Goal: Information Seeking & Learning: Find specific fact

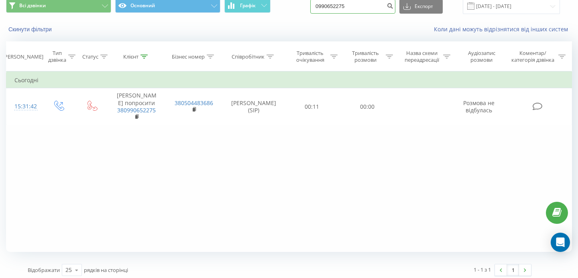
click at [372, 8] on input "0990652275" at bounding box center [352, 6] width 85 height 14
drag, startPoint x: 372, startPoint y: 5, endPoint x: 325, endPoint y: 4, distance: 46.9
click at [325, 4] on div "Всі дзвінки Основний Графік 0990652275 Експорт .csv .xls .xlsx 19.06.2025 - 19.…" at bounding box center [289, 6] width 566 height 16
paste input "+380956964561"
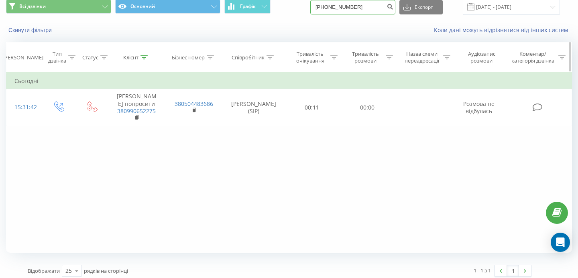
type input "+380956964561"
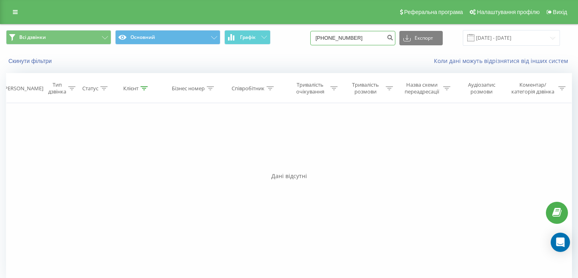
click at [347, 40] on input "+380956964561" at bounding box center [352, 38] width 85 height 14
type input "0956964561"
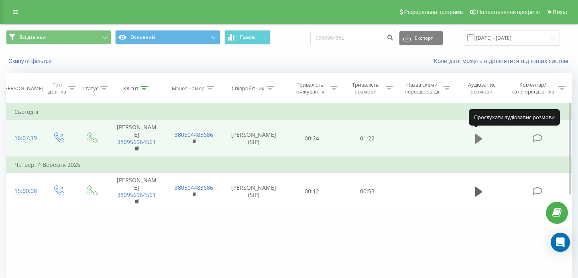
click at [477, 138] on icon at bounding box center [478, 139] width 7 height 10
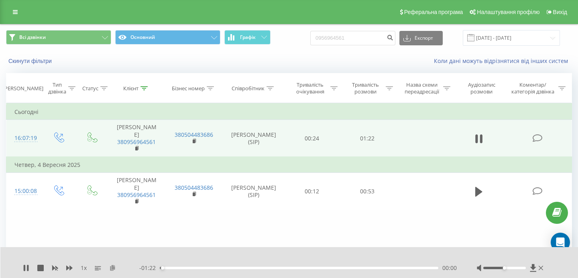
click at [111, 268] on icon at bounding box center [112, 268] width 7 height 6
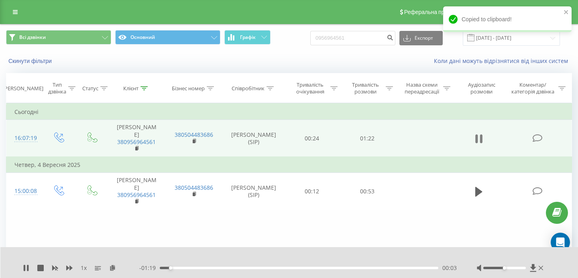
click at [476, 134] on icon at bounding box center [476, 138] width 2 height 9
drag, startPoint x: 370, startPoint y: 37, endPoint x: 293, endPoint y: 32, distance: 76.8
click at [293, 32] on div "Всі дзвінки Основний Графік 0956964561 Експорт .csv .xls .xlsx 19.06.2025 - 19.…" at bounding box center [289, 38] width 566 height 16
paste input "506380128"
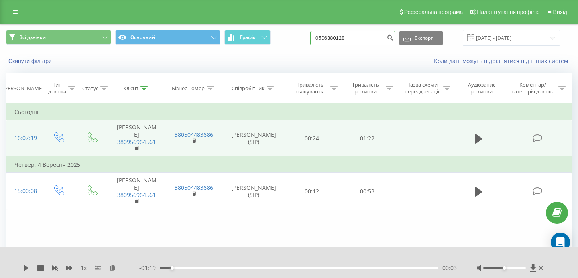
type input "0506380128"
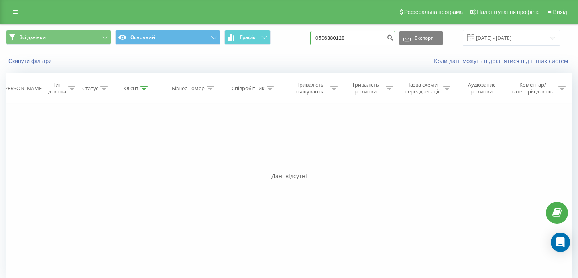
drag, startPoint x: 368, startPoint y: 36, endPoint x: 306, endPoint y: 36, distance: 61.8
click at [306, 36] on div "Всі дзвінки Основний Графік 0506380128 Експорт .csv .xls .xlsx 19.06.2025 - 19.…" at bounding box center [289, 38] width 566 height 16
paste input "[PHONE_NUMBER]"
type input "[PHONE_NUMBER]"
click at [345, 39] on input "[PHONE_NUMBER]" at bounding box center [352, 38] width 85 height 14
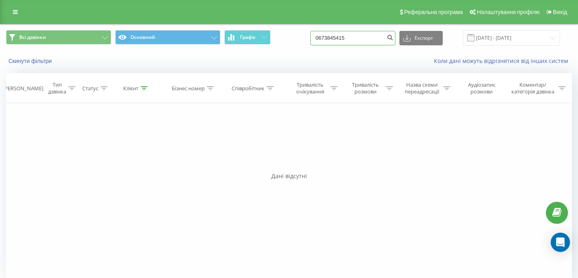
type input "0673845415"
